Goal: Task Accomplishment & Management: Manage account settings

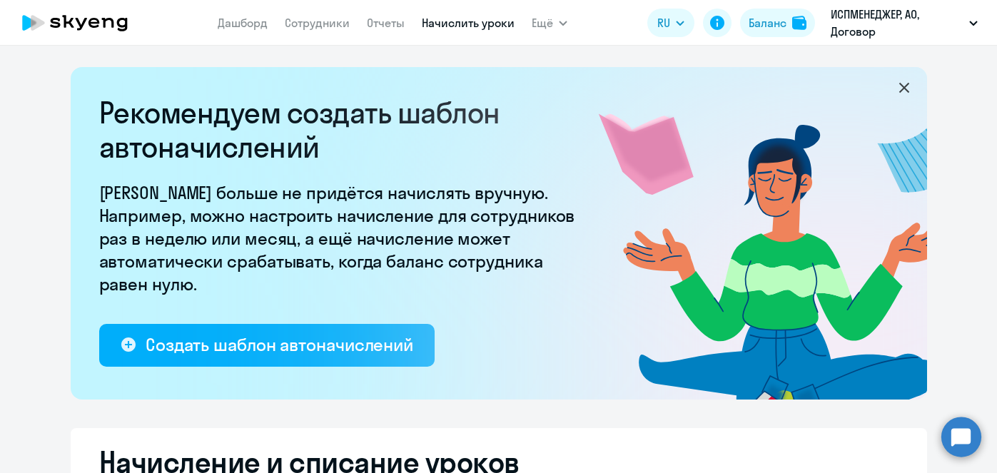
select select "10"
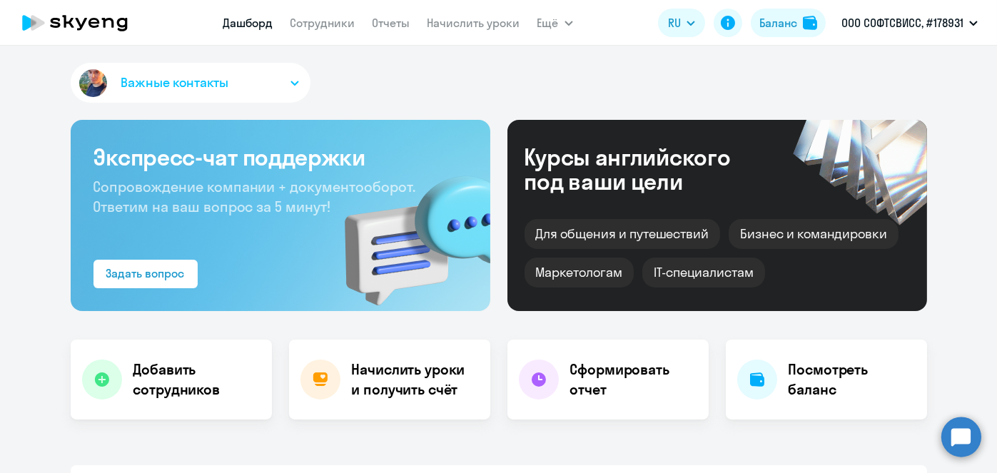
click at [445, 26] on link "Начислить уроки" at bounding box center [473, 23] width 93 height 14
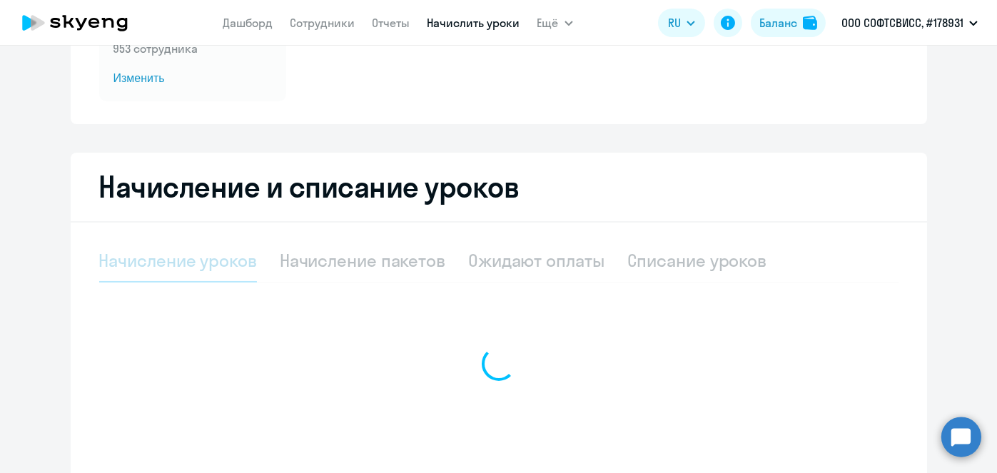
scroll to position [208, 0]
select select "10"
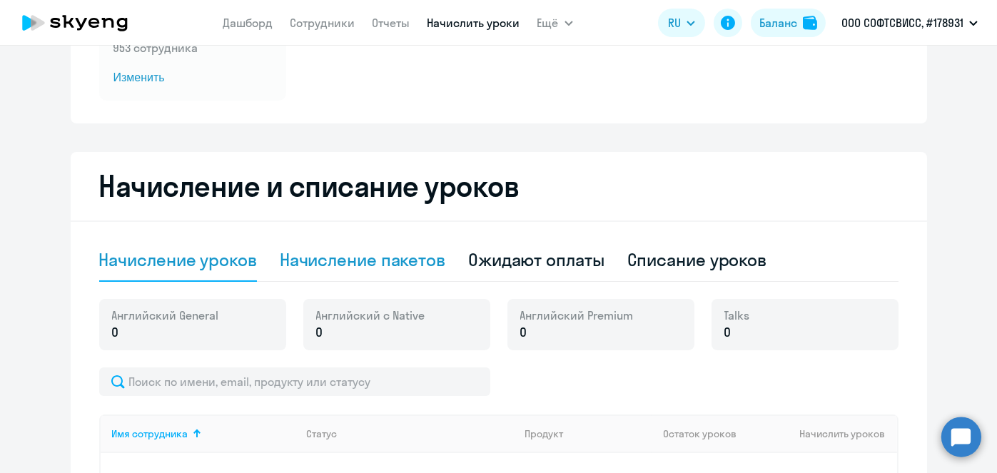
click at [390, 267] on div "Начисление пакетов" at bounding box center [363, 259] width 166 height 23
select select "10"
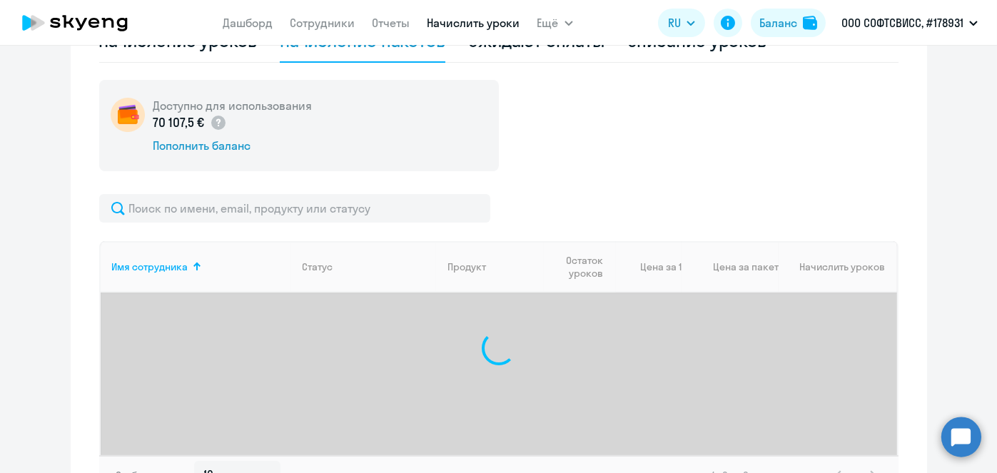
scroll to position [429, 0]
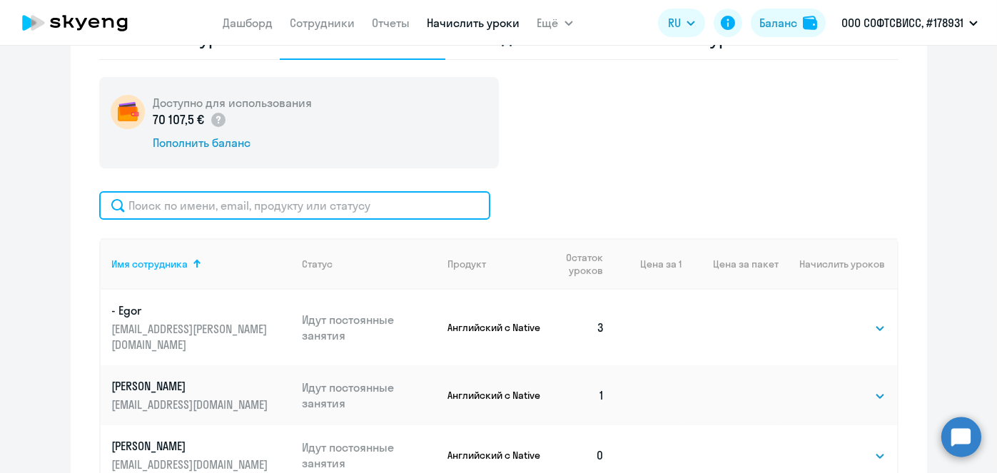
click at [354, 206] on input "text" at bounding box center [294, 205] width 391 height 29
paste input "Vaitsenok"
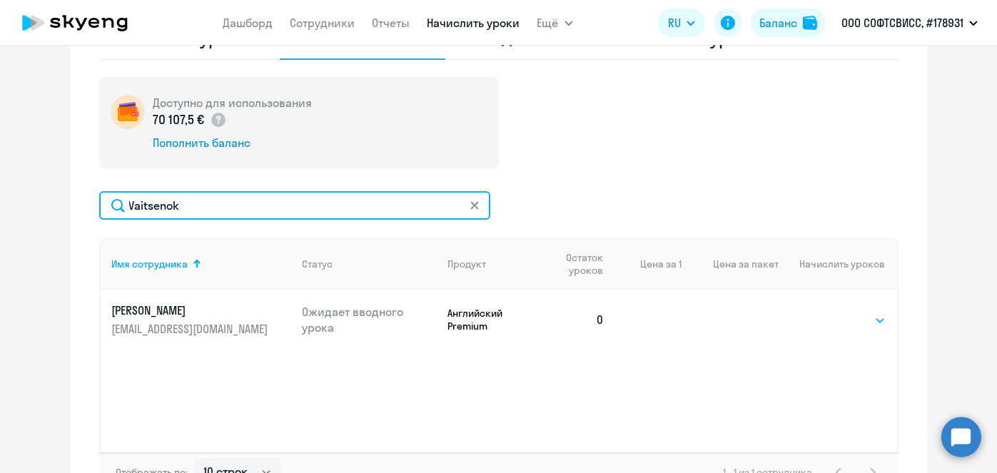
type input "Vaitsenok"
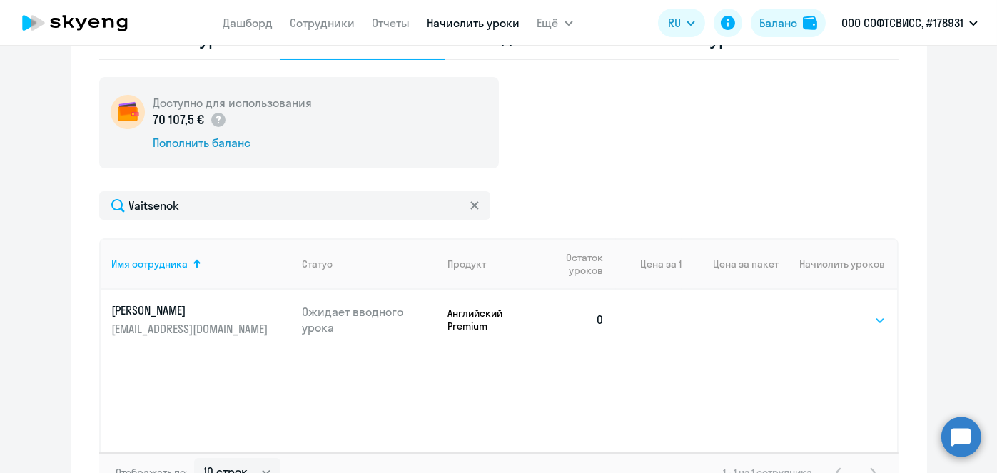
click at [840, 315] on select "Выбрать 8 16 32 64" at bounding box center [856, 320] width 58 height 17
select select "8"
click at [827, 312] on select "Выбрать 8 16 32 64" at bounding box center [856, 320] width 58 height 17
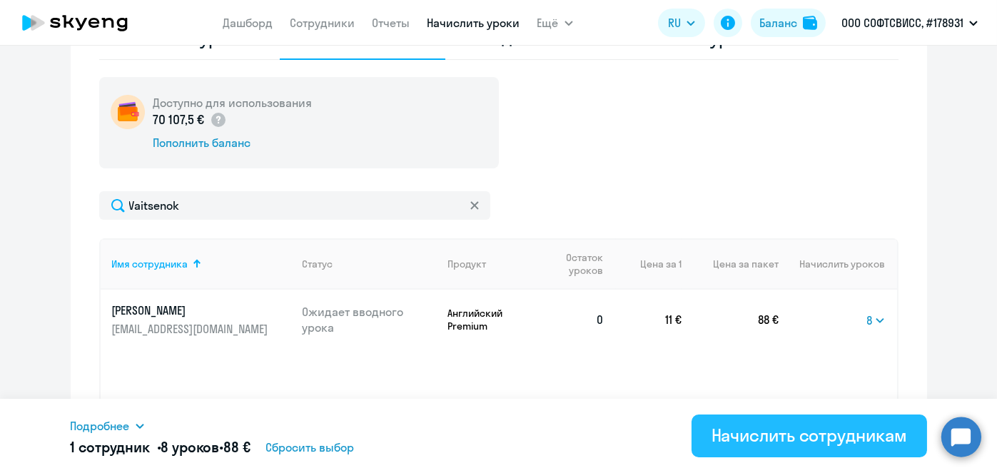
click at [840, 427] on div "Начислить сотрудникам" at bounding box center [808, 435] width 195 height 23
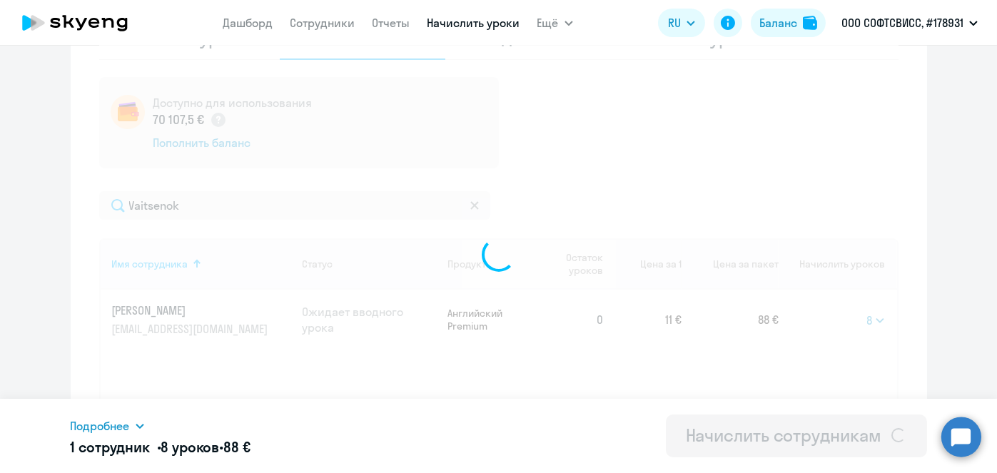
select select
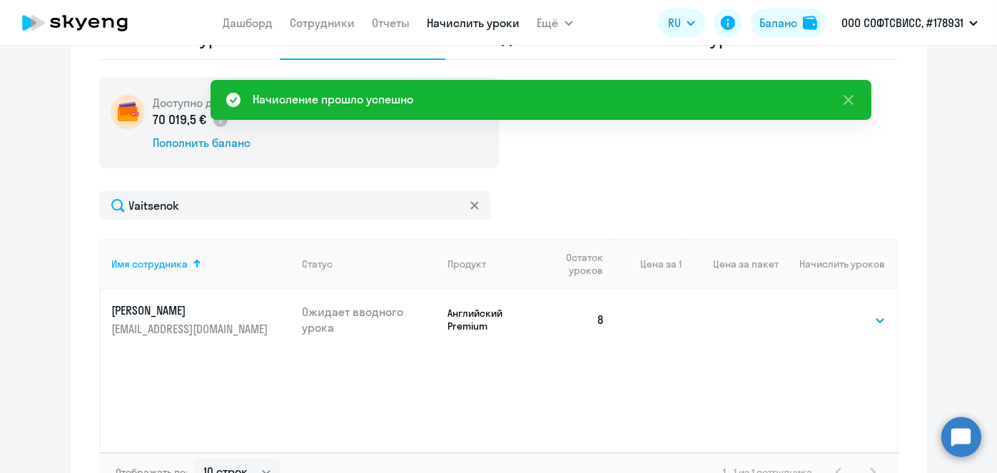
scroll to position [55, 0]
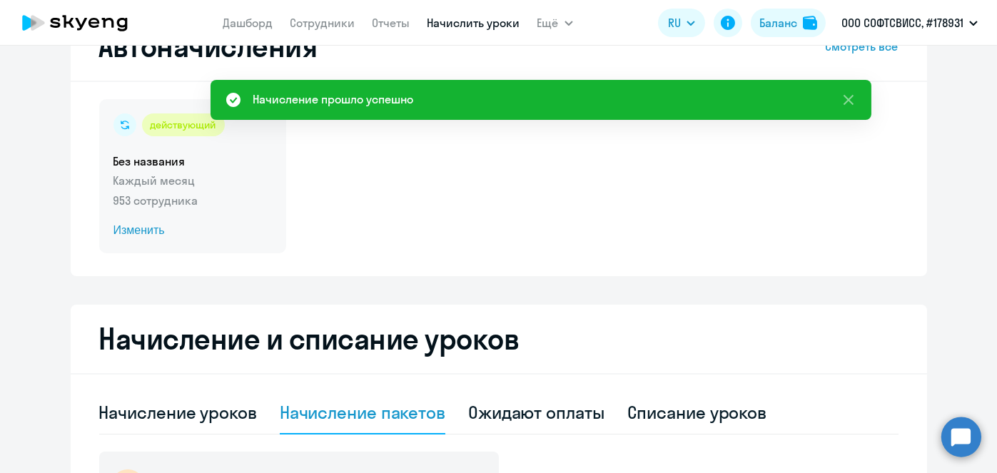
click at [137, 233] on span "Изменить" at bounding box center [192, 230] width 158 height 17
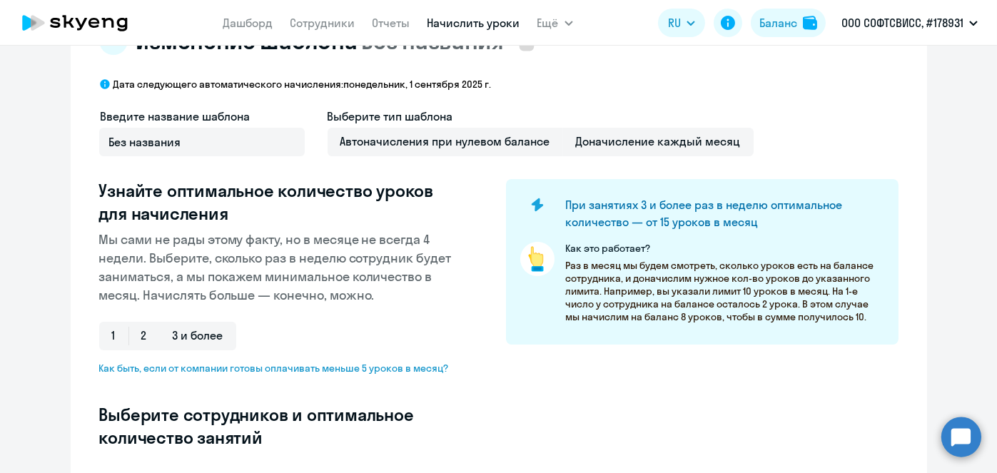
scroll to position [428, 0]
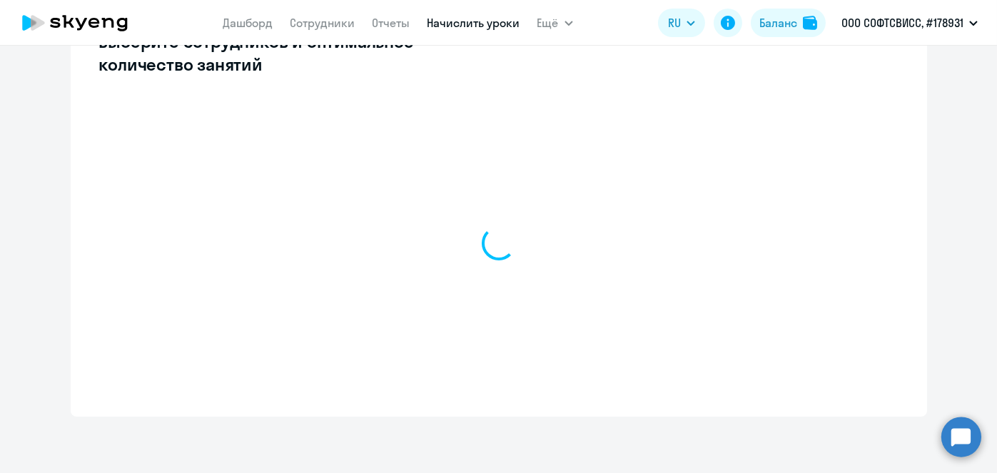
select select "10"
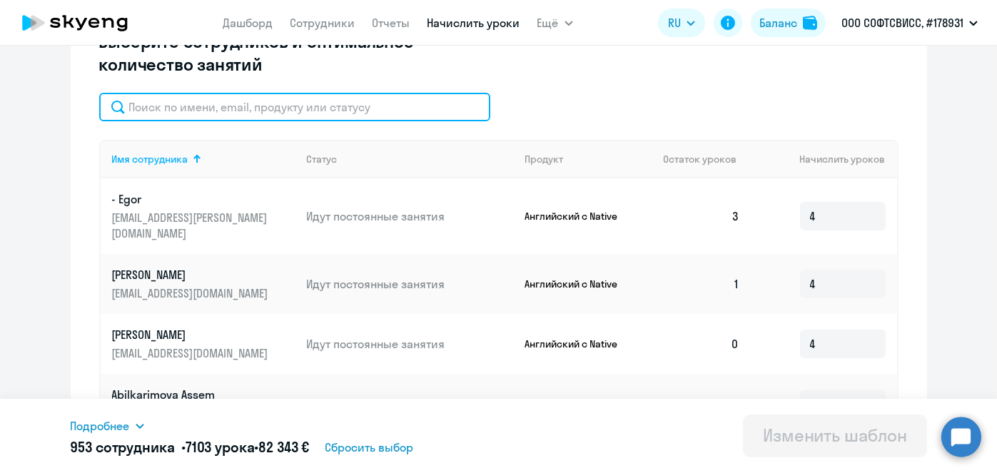
click at [340, 108] on input "text" at bounding box center [294, 107] width 391 height 29
paste input "Vaitsenok"
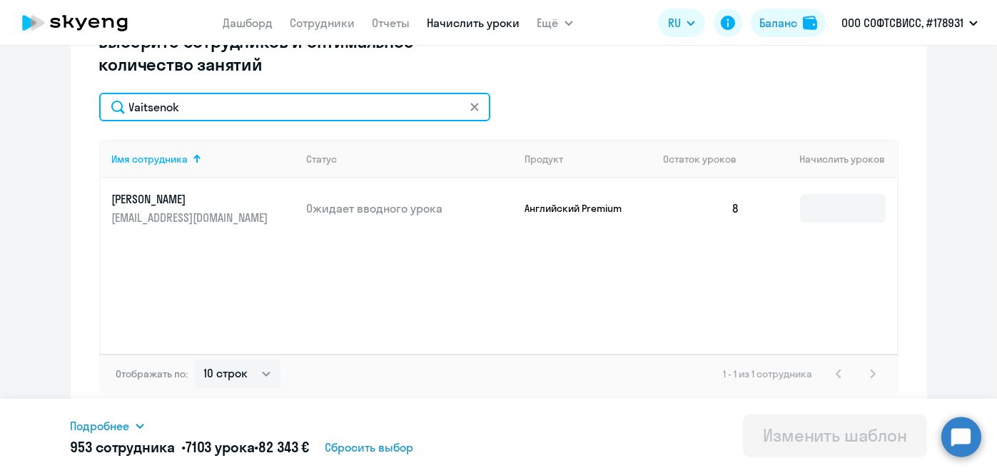
type input "Vaitsenok"
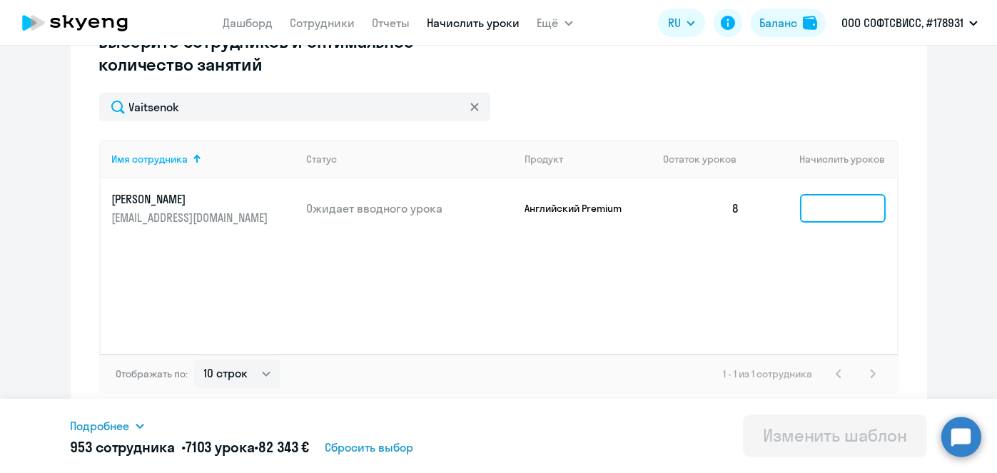
click at [824, 205] on input at bounding box center [843, 208] width 86 height 29
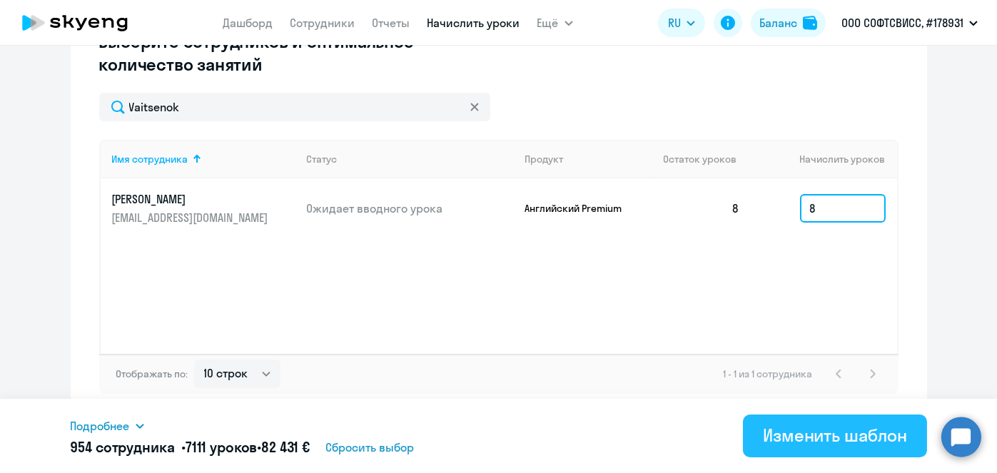
type input "8"
click at [820, 430] on div "Изменить шаблон" at bounding box center [835, 435] width 144 height 23
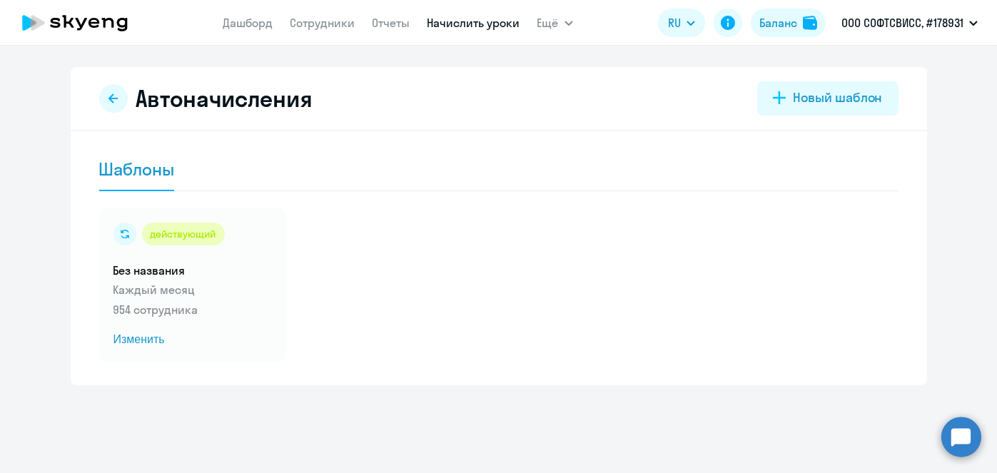
click at [471, 22] on link "Начислить уроки" at bounding box center [473, 23] width 93 height 14
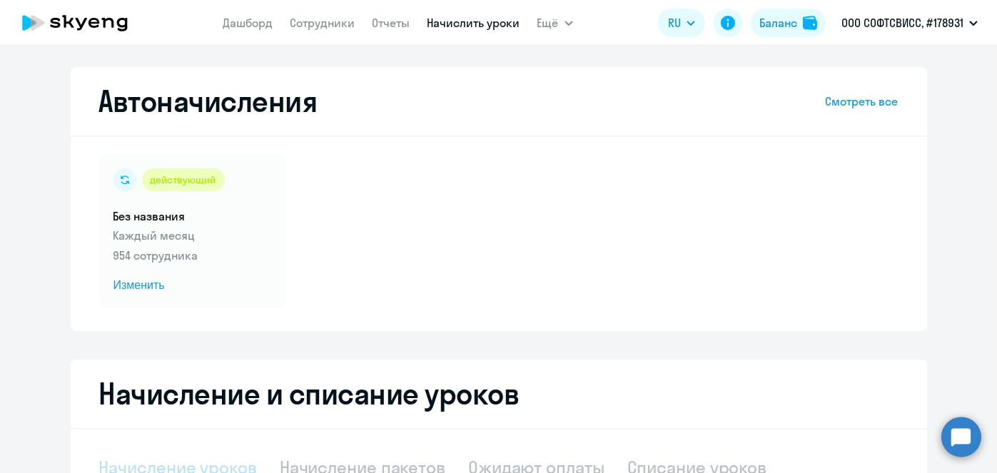
scroll to position [301, 0]
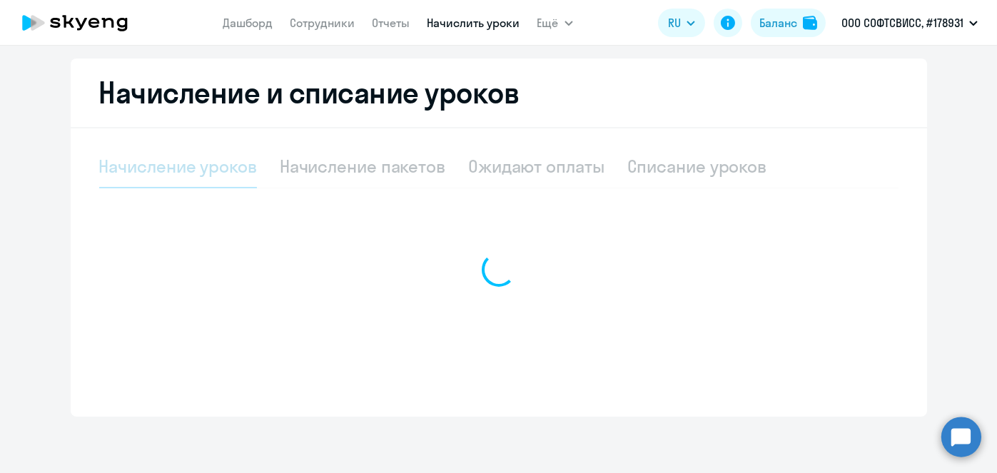
select select "10"
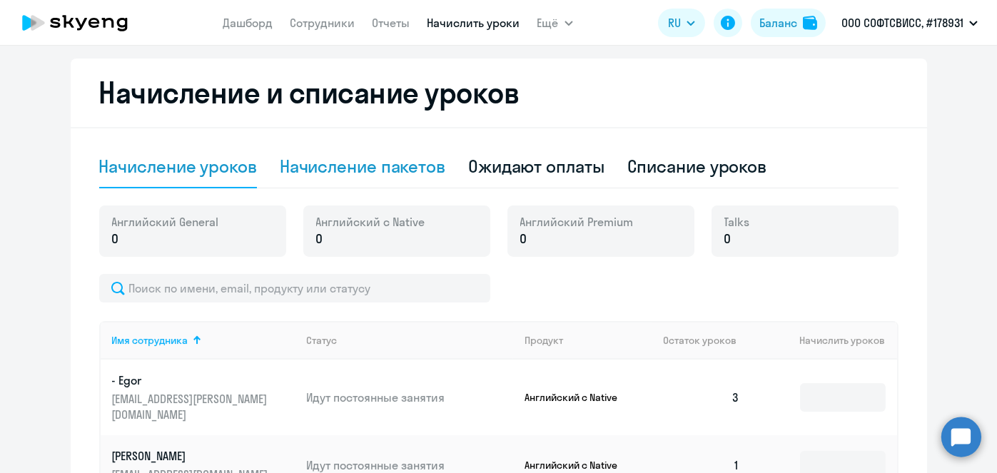
click at [369, 161] on div "Начисление пакетов" at bounding box center [363, 166] width 166 height 23
select select "10"
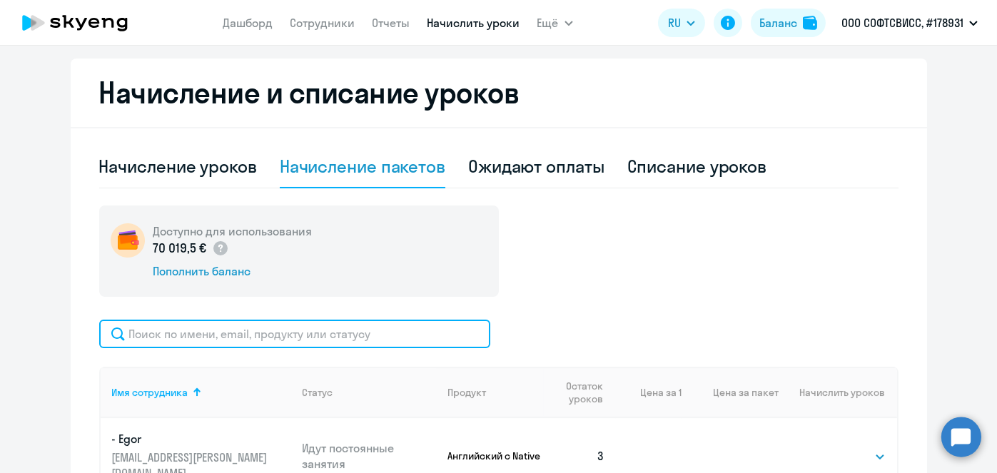
click at [382, 337] on input "text" at bounding box center [294, 334] width 391 height 29
paste input "Tsitou"
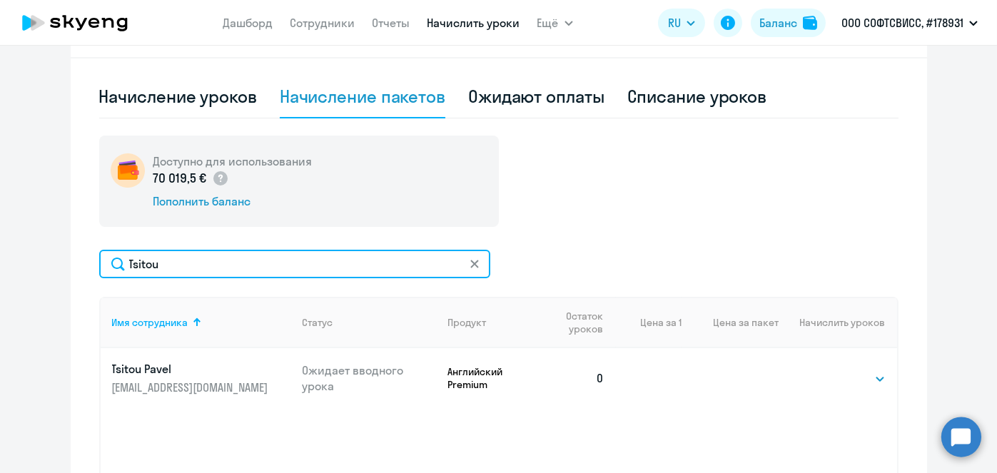
scroll to position [413, 0]
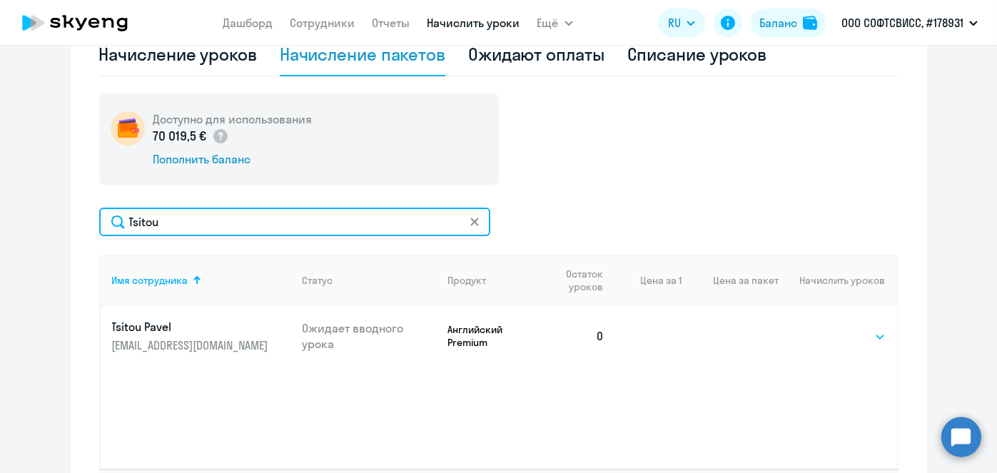
type input "Tsitou"
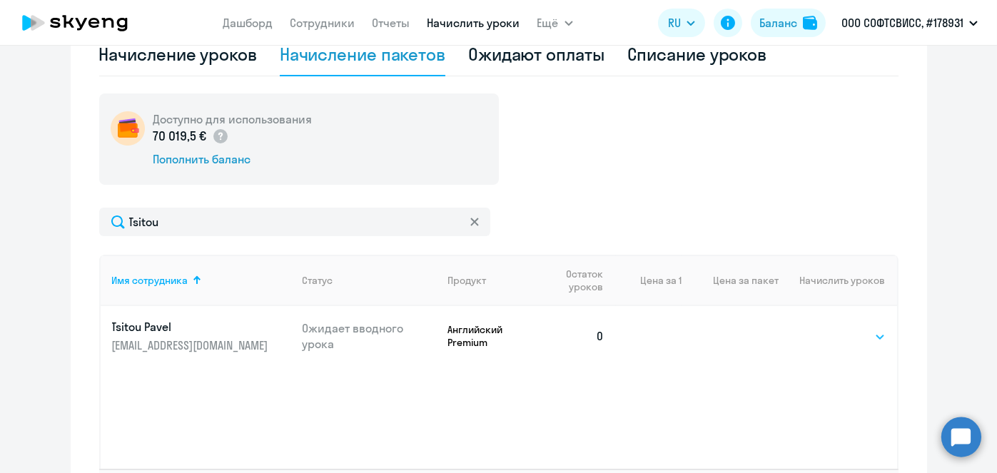
click at [865, 330] on select "Выбрать 8 16 32 64" at bounding box center [856, 336] width 58 height 17
select select "8"
click at [827, 328] on select "Выбрать 8 16 32 64" at bounding box center [856, 336] width 58 height 17
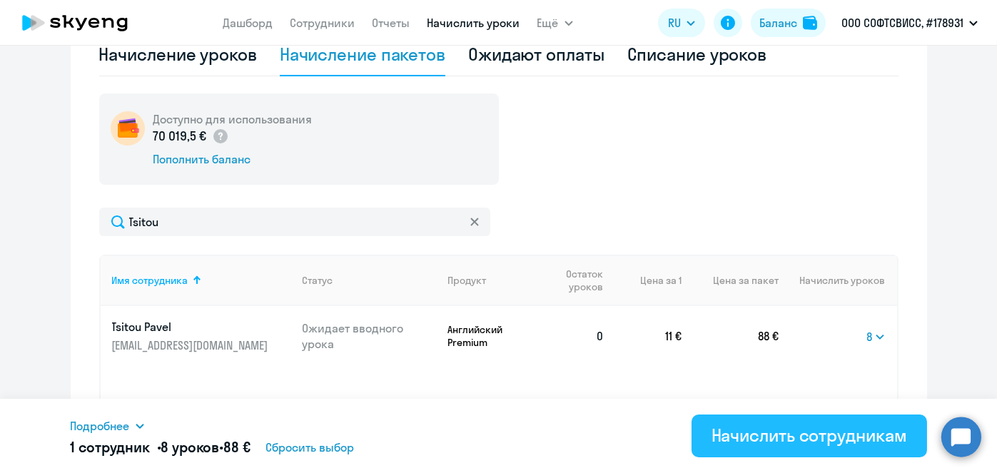
click at [835, 429] on div "Начислить сотрудникам" at bounding box center [808, 435] width 195 height 23
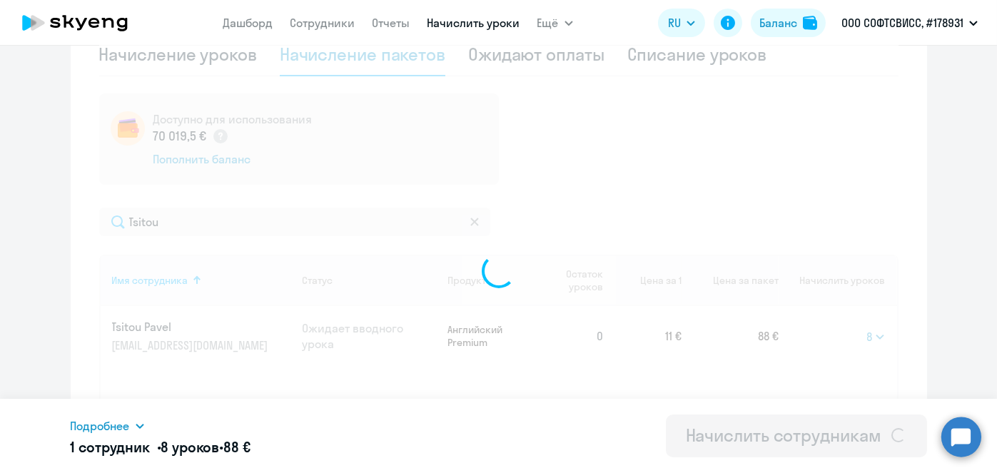
select select
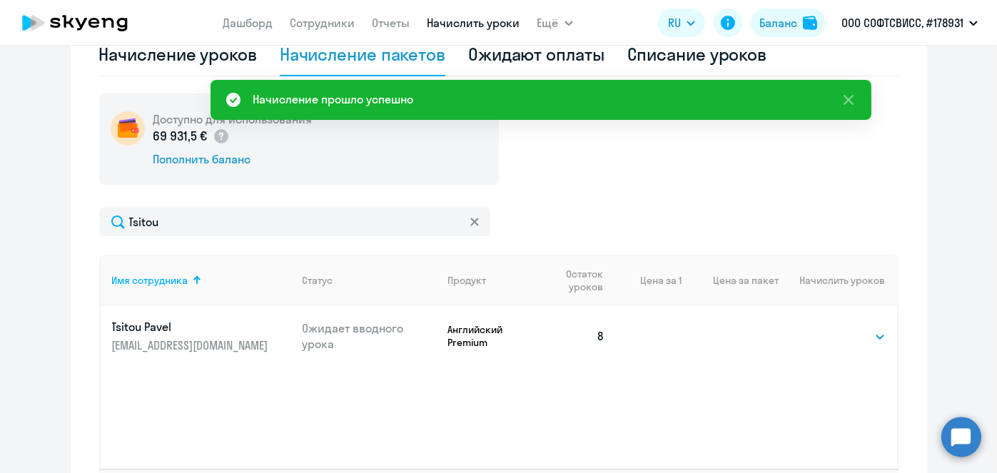
scroll to position [39, 0]
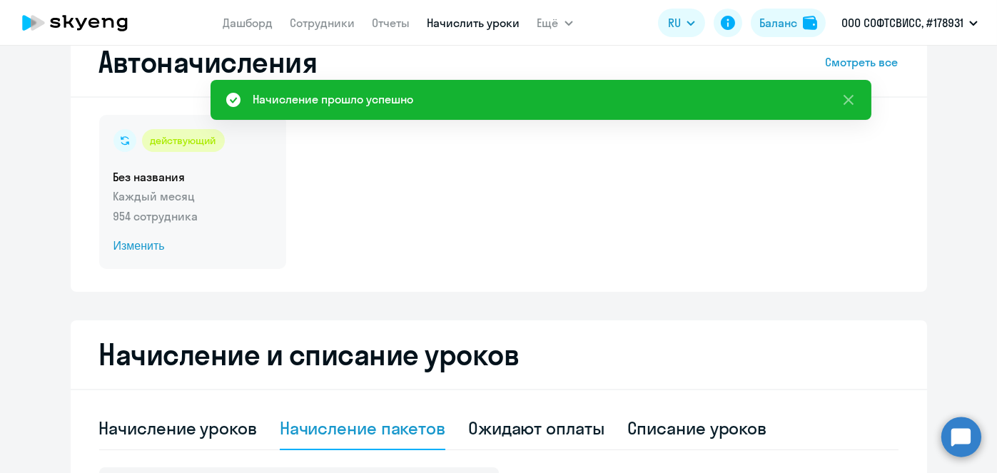
click at [148, 249] on span "Изменить" at bounding box center [192, 246] width 158 height 17
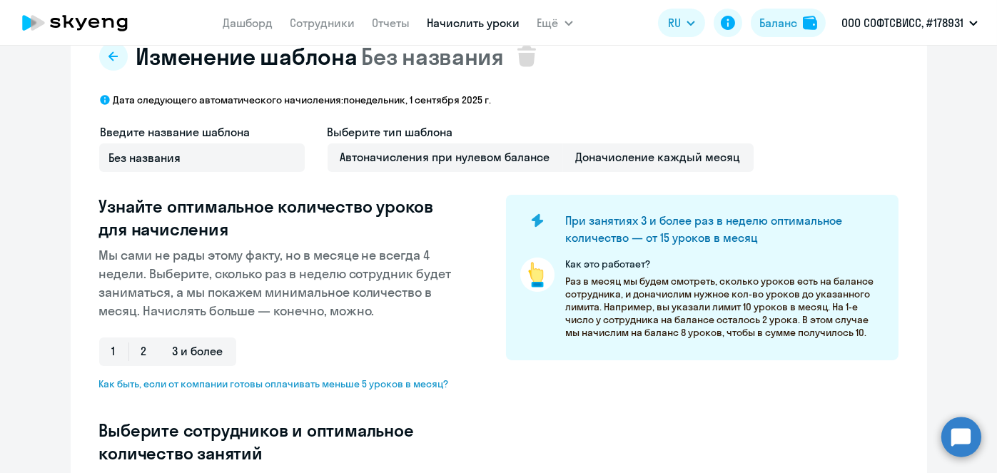
scroll to position [413, 0]
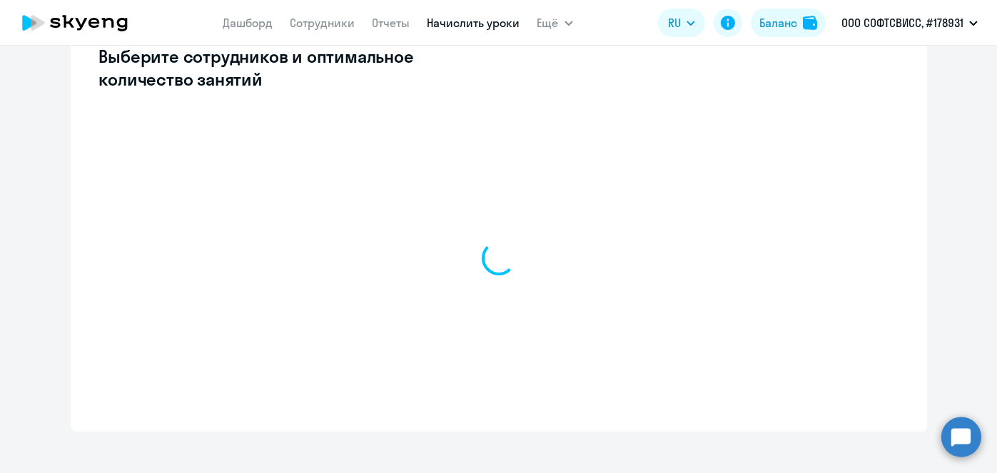
select select "10"
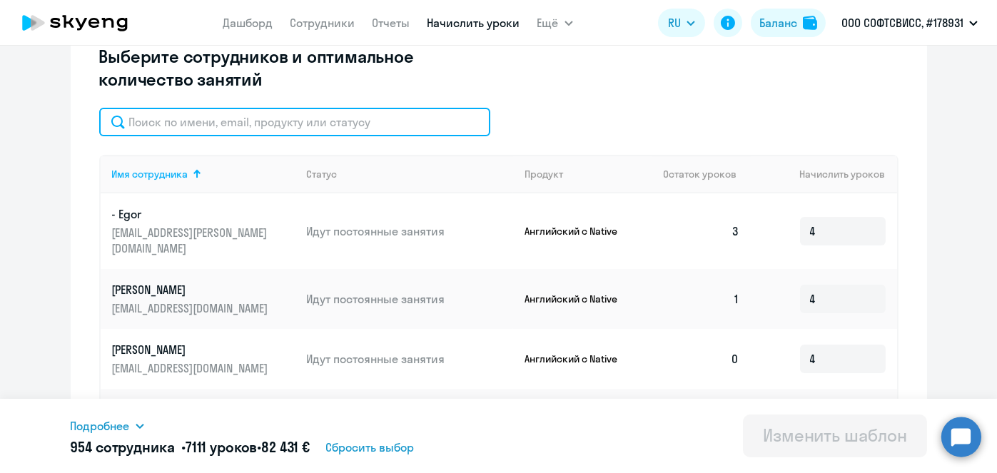
click at [304, 126] on input "text" at bounding box center [294, 122] width 391 height 29
paste input "Tsitou"
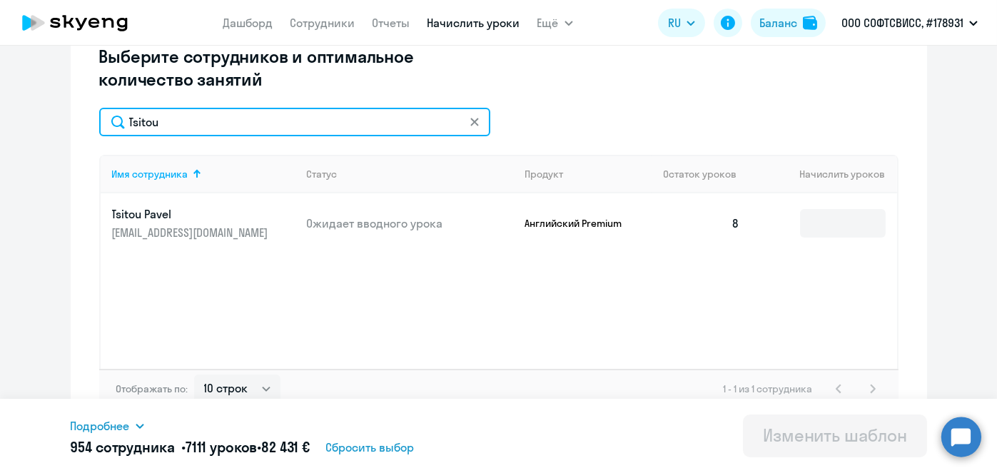
type input "Tsitou"
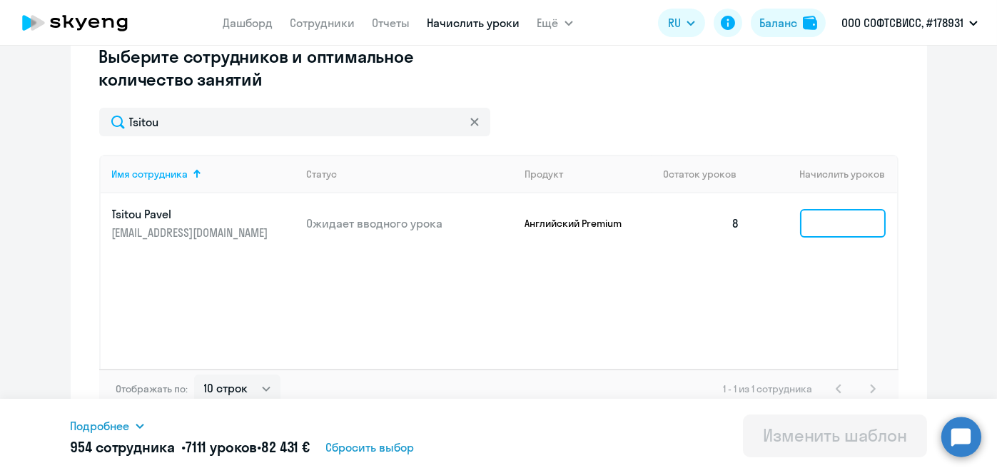
click at [815, 225] on input at bounding box center [843, 223] width 86 height 29
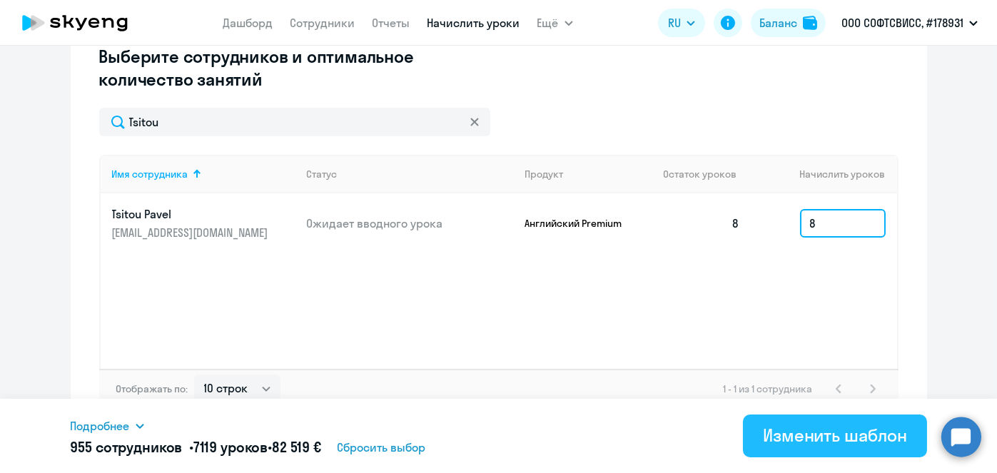
type input "8"
click at [824, 437] on div "Изменить шаблон" at bounding box center [835, 435] width 144 height 23
